Goal: Information Seeking & Learning: Learn about a topic

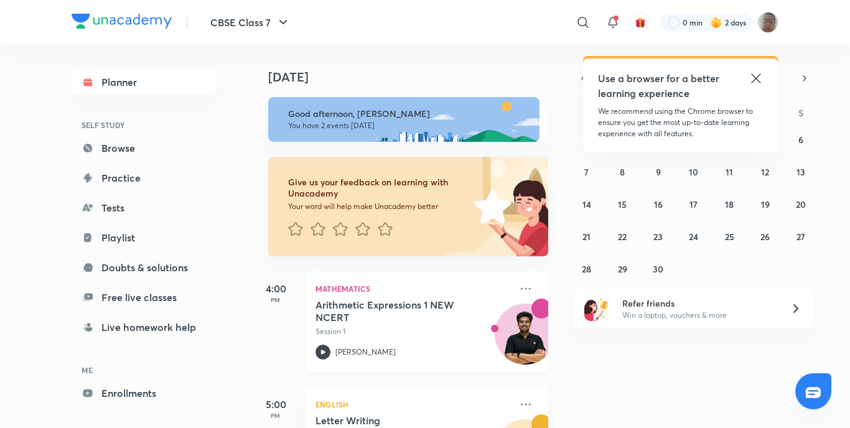
scroll to position [62, 0]
click at [381, 329] on p "Live Session 1" at bounding box center [412, 324] width 195 height 11
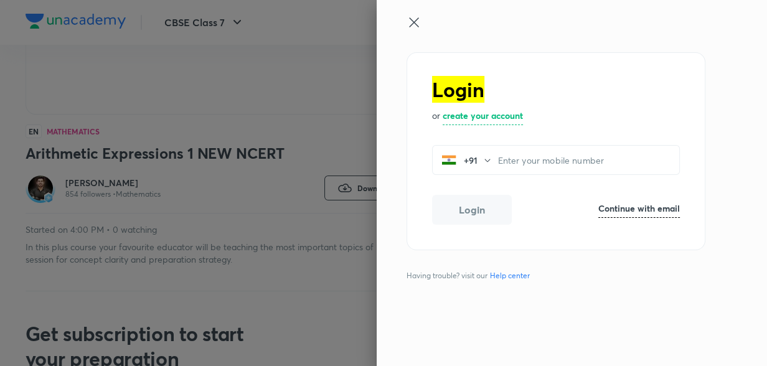
scroll to position [162, 0]
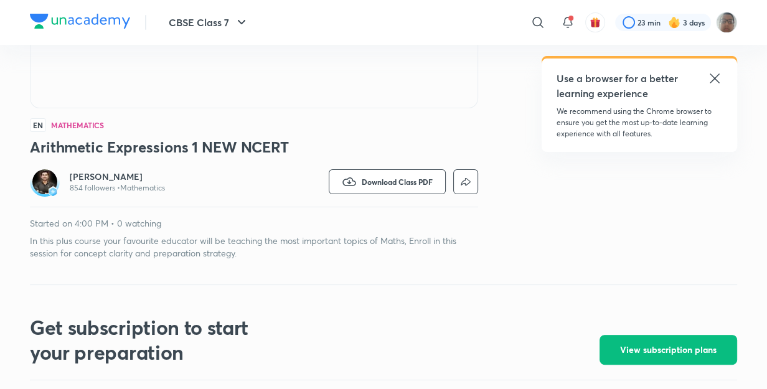
scroll to position [332, 0]
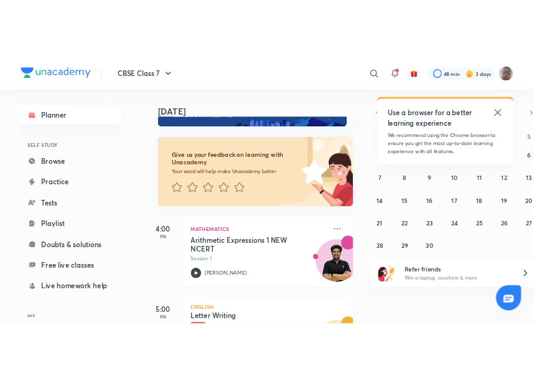
scroll to position [117, 0]
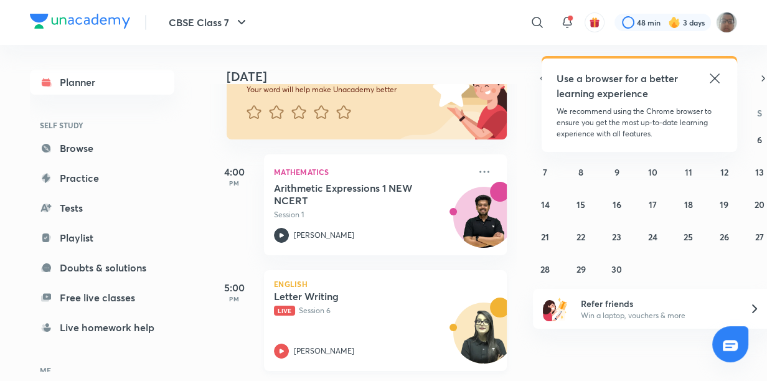
click at [362, 343] on div "[PERSON_NAME]" at bounding box center [371, 350] width 195 height 15
click at [397, 270] on div "English Letter Writing Live Session 6 Juhi Singh" at bounding box center [385, 320] width 243 height 101
click at [394, 272] on div "English Letter Writing Live Session 6 Juhi Singh" at bounding box center [385, 320] width 243 height 101
drag, startPoint x: 394, startPoint y: 282, endPoint x: 390, endPoint y: 303, distance: 20.9
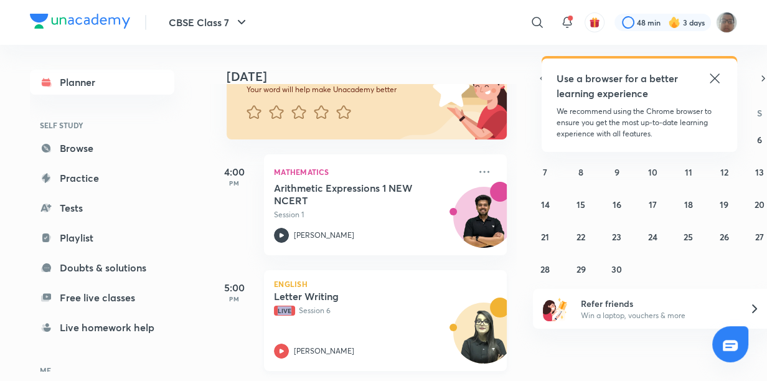
click at [390, 303] on div "Letter Writing Live Session 6" at bounding box center [371, 303] width 195 height 26
click at [390, 305] on p "Live Session 6" at bounding box center [371, 310] width 195 height 11
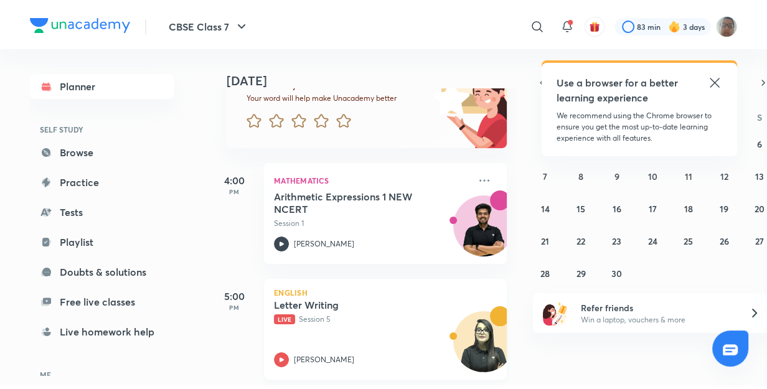
scroll to position [117, 0]
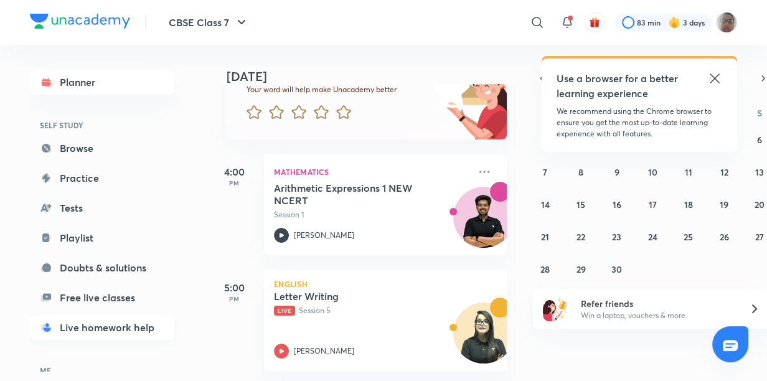
drag, startPoint x: 100, startPoint y: 334, endPoint x: 93, endPoint y: 330, distance: 7.8
click at [100, 334] on link "Live homework help" at bounding box center [102, 327] width 144 height 25
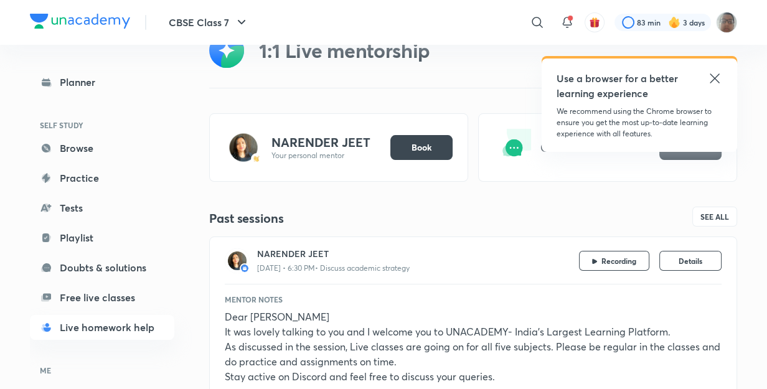
scroll to position [56, 0]
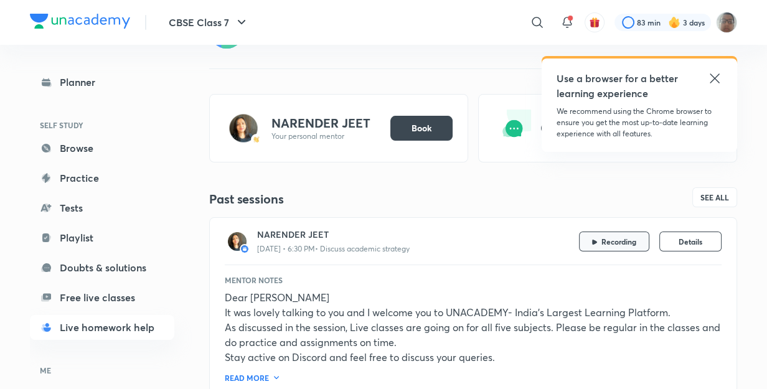
click at [597, 245] on button "Recording" at bounding box center [614, 241] width 70 height 20
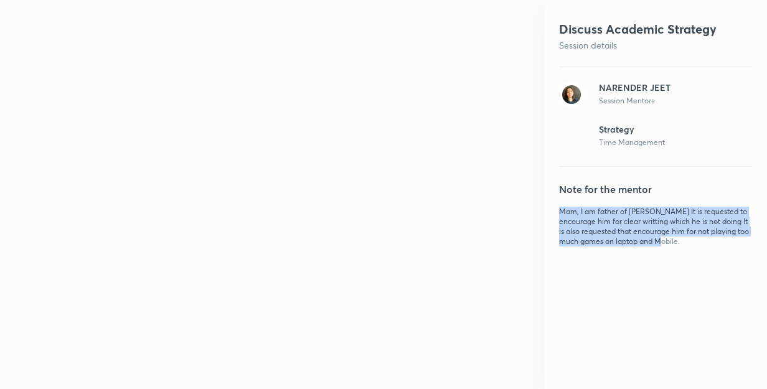
drag, startPoint x: 558, startPoint y: 210, endPoint x: 686, endPoint y: 238, distance: 131.2
click at [686, 238] on div "Discuss Academic Strategy Session details NARENDER JEET Session Mentors Strateg…" at bounding box center [655, 194] width 223 height 389
drag, startPoint x: 686, startPoint y: 238, endPoint x: 641, endPoint y: 228, distance: 45.9
click at [582, 248] on div "Discuss Academic Strategy Session details NARENDER JEET Session Mentors Strateg…" at bounding box center [655, 194] width 223 height 389
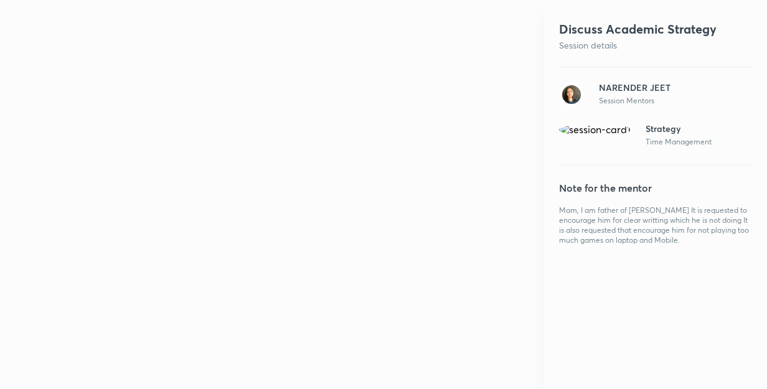
click at [590, 239] on p "Mam, I am father of Vinayak It is requested to encourage him for clear writting…" at bounding box center [655, 225] width 193 height 40
drag, startPoint x: 603, startPoint y: 269, endPoint x: 617, endPoint y: 78, distance: 190.9
click at [618, 71] on div "Discuss Academic Strategy Session details NARENDER JEET Session Mentors Strateg…" at bounding box center [655, 194] width 223 height 389
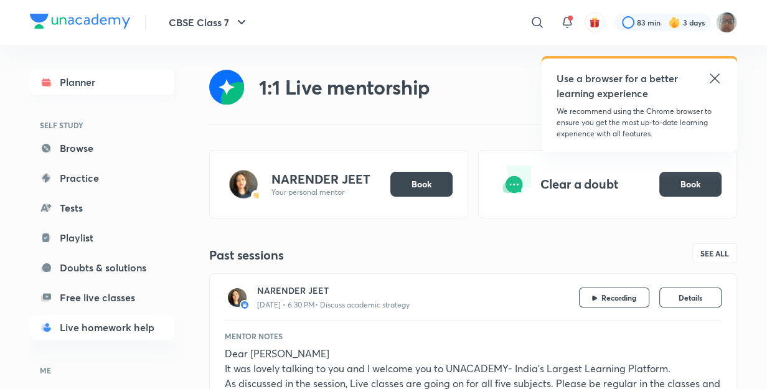
click at [110, 83] on link "Planner" at bounding box center [102, 82] width 144 height 25
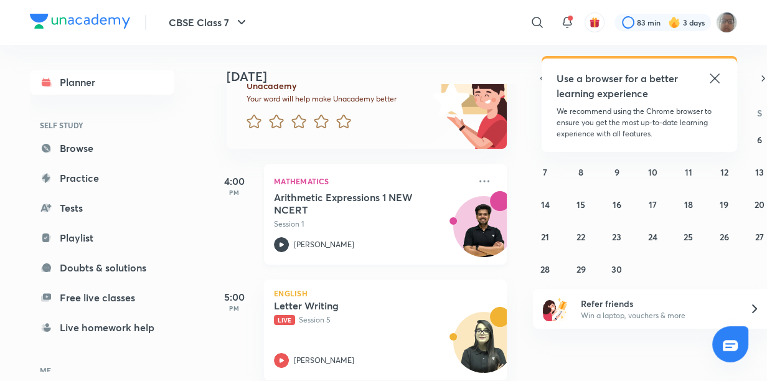
scroll to position [117, 0]
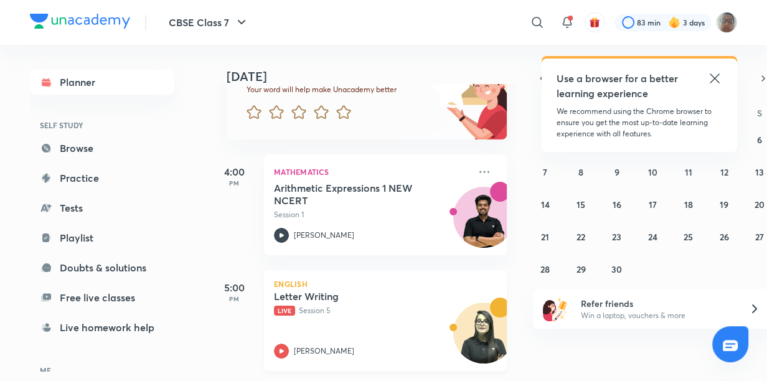
click at [460, 322] on img at bounding box center [484, 339] width 60 height 60
